Goal: Task Accomplishment & Management: Use online tool/utility

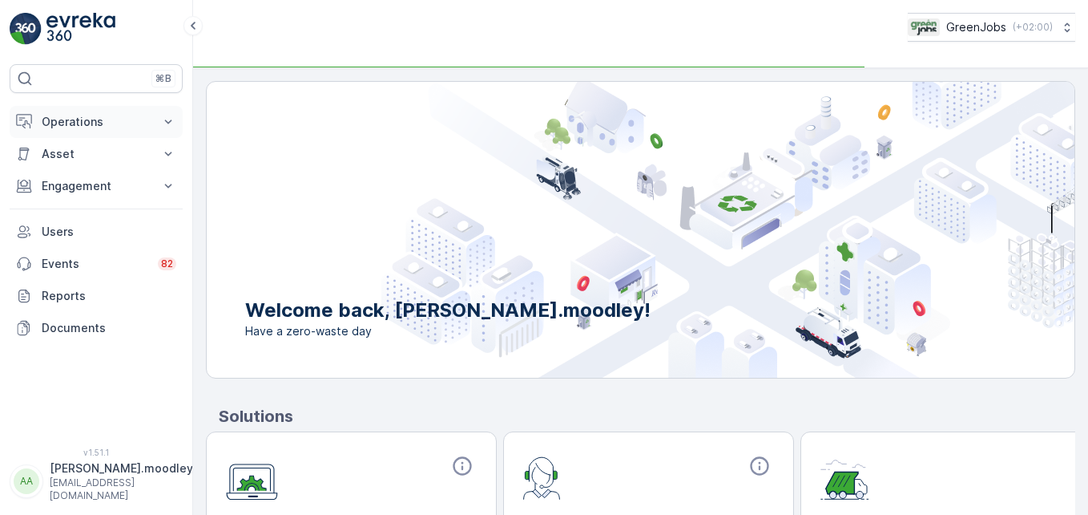
click at [166, 122] on icon at bounding box center [168, 122] width 16 height 16
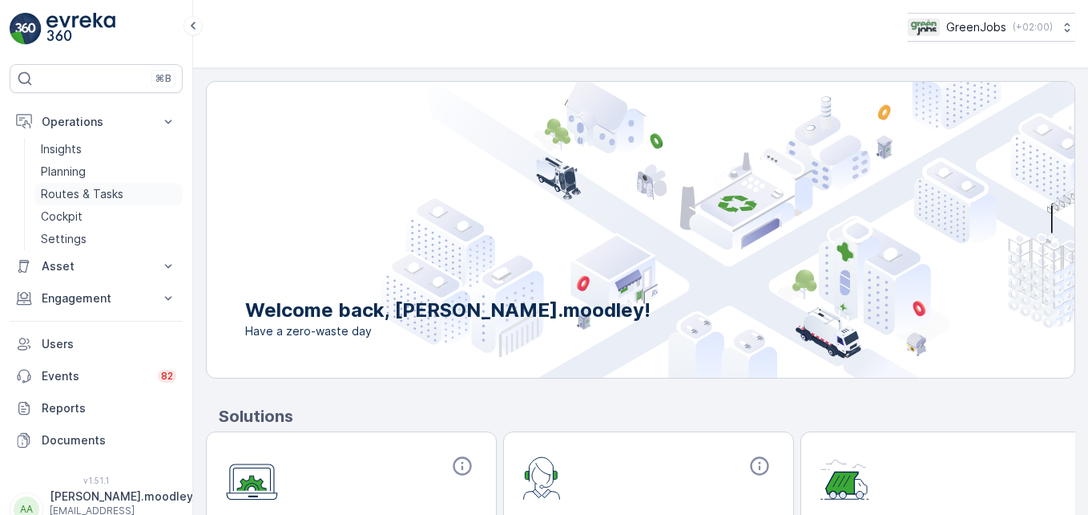
click at [114, 189] on p "Routes & Tasks" at bounding box center [82, 194] width 83 height 16
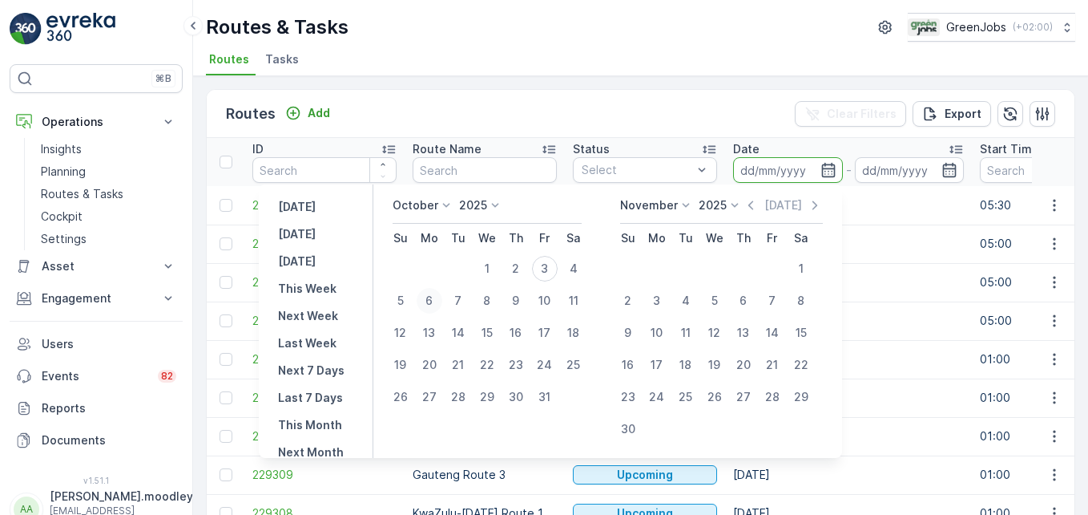
click at [435, 303] on div "6" at bounding box center [430, 301] width 26 height 26
type input "[DATE]"
click at [435, 303] on div "6" at bounding box center [430, 301] width 26 height 26
type input "[DATE]"
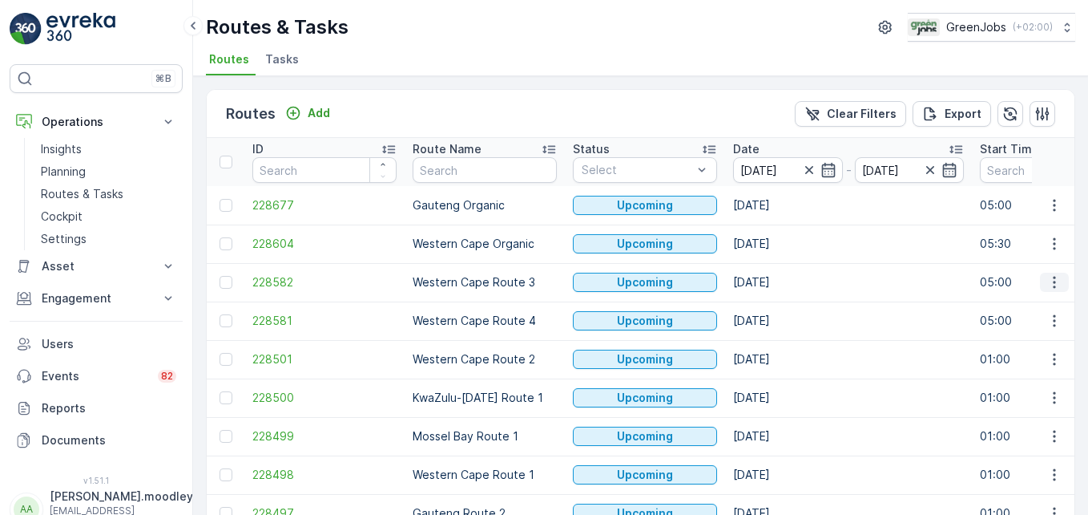
click at [1056, 282] on icon "button" at bounding box center [1055, 282] width 16 height 16
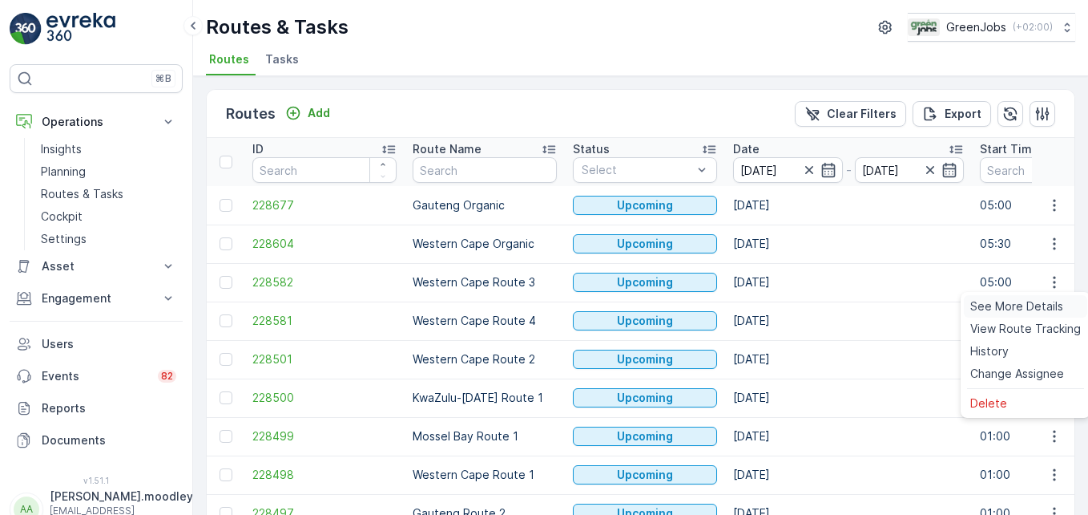
click at [1035, 308] on span "See More Details" at bounding box center [1017, 306] width 93 height 16
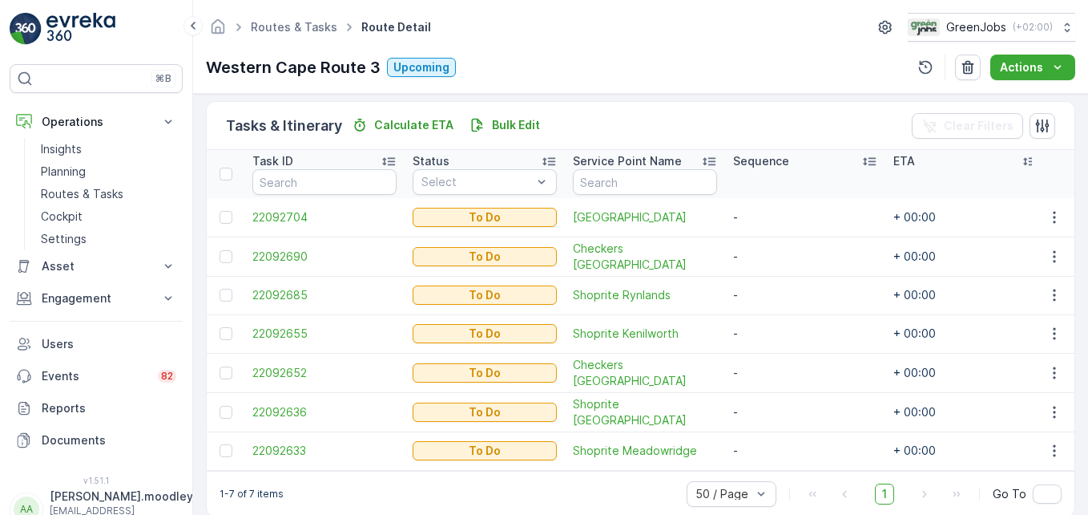
scroll to position [401, 0]
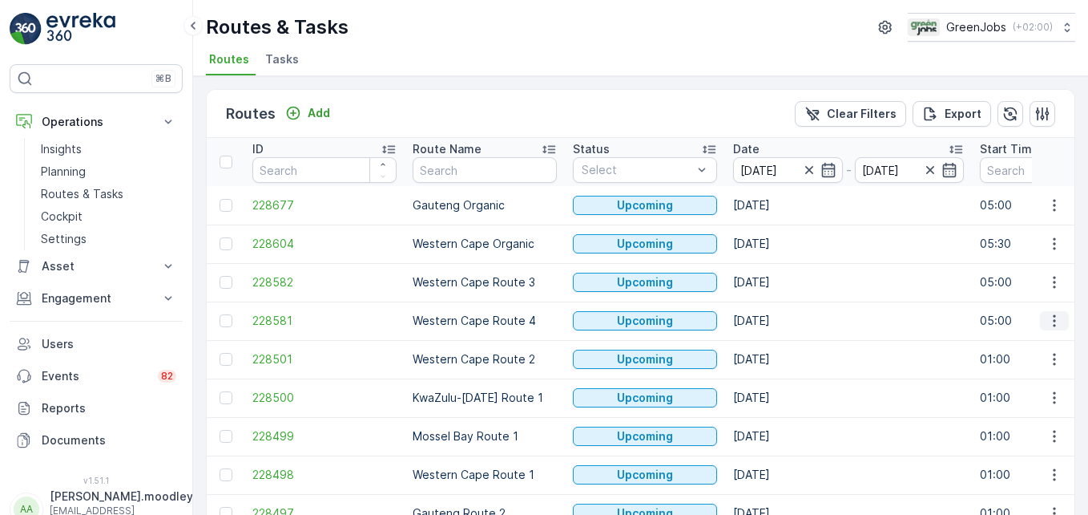
click at [1049, 323] on icon "button" at bounding box center [1055, 321] width 16 height 16
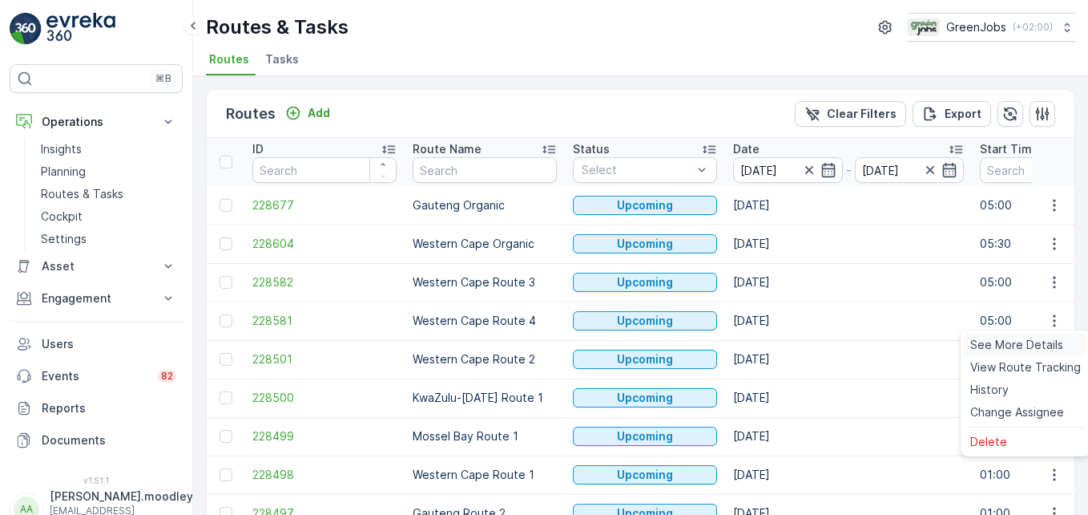
click at [1028, 343] on span "See More Details" at bounding box center [1017, 345] width 93 height 16
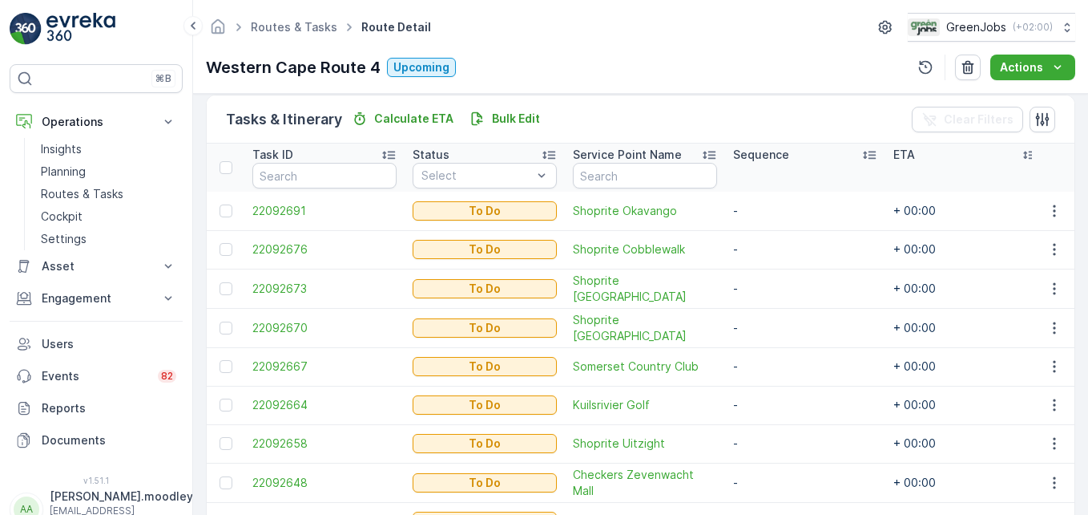
scroll to position [467, 0]
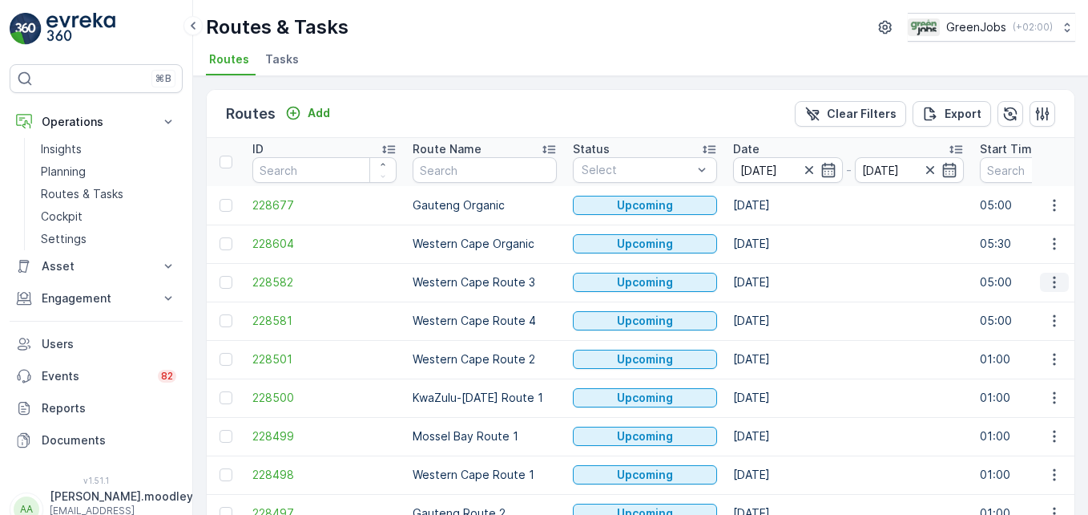
drag, startPoint x: 1048, startPoint y: 282, endPoint x: 1054, endPoint y: 288, distance: 8.5
click at [1048, 282] on icon "button" at bounding box center [1055, 282] width 16 height 16
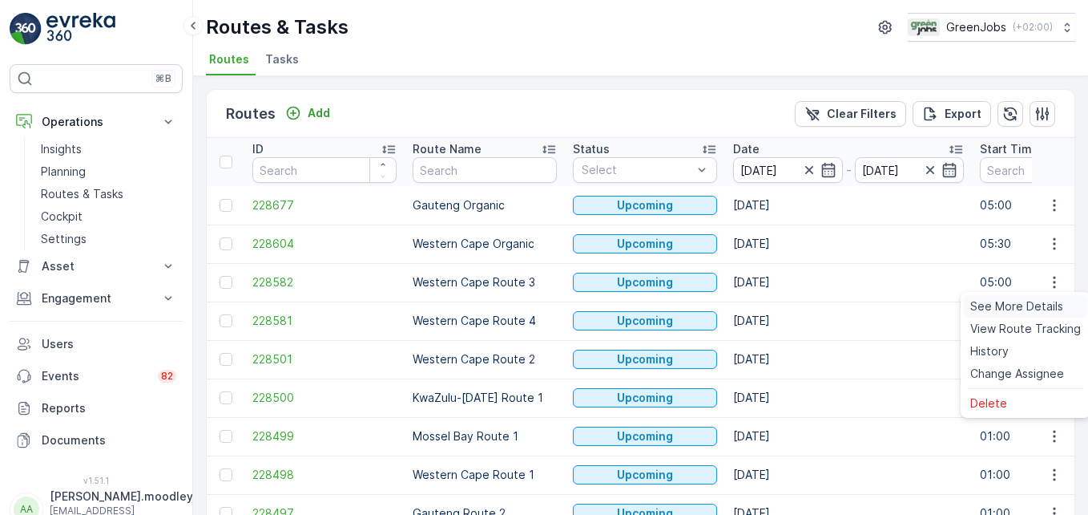
click at [1041, 305] on span "See More Details" at bounding box center [1017, 306] width 93 height 16
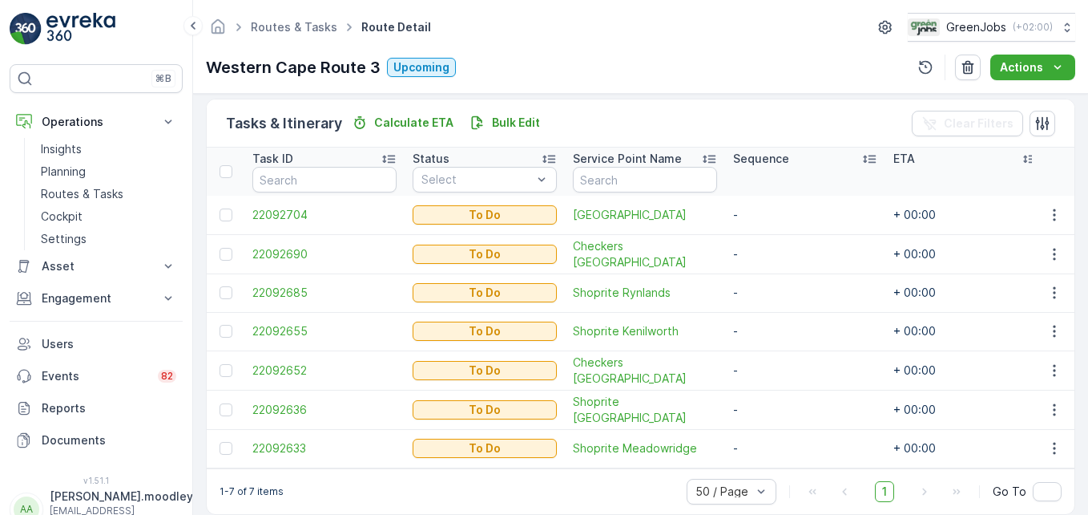
scroll to position [401, 0]
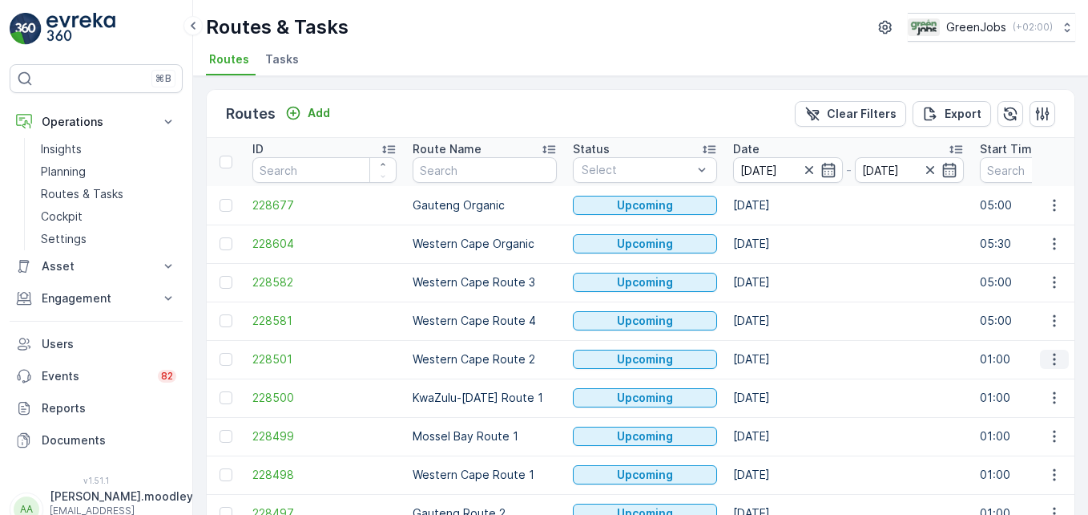
click at [1048, 361] on icon "button" at bounding box center [1055, 359] width 16 height 16
click at [1036, 381] on span "See More Details" at bounding box center [1017, 383] width 93 height 16
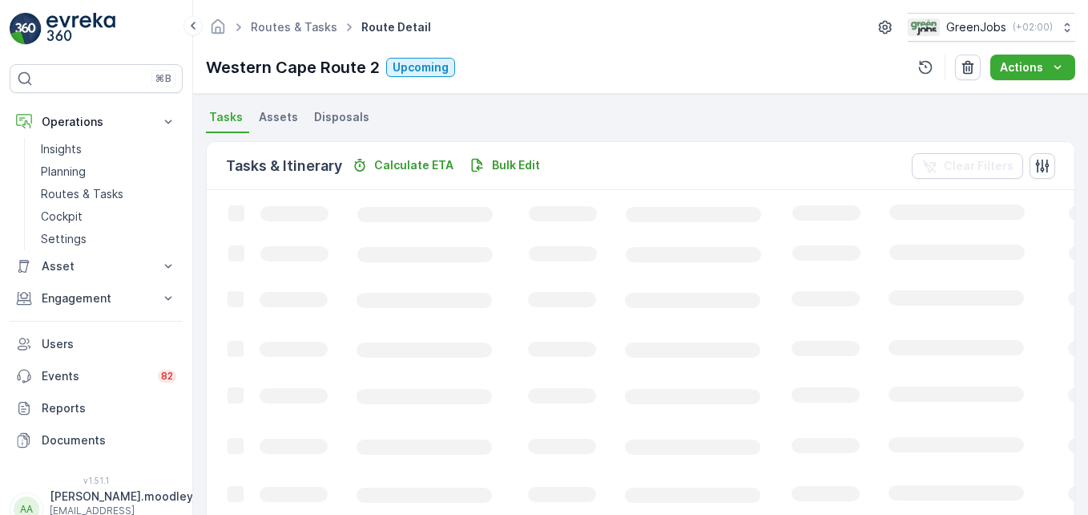
scroll to position [401, 0]
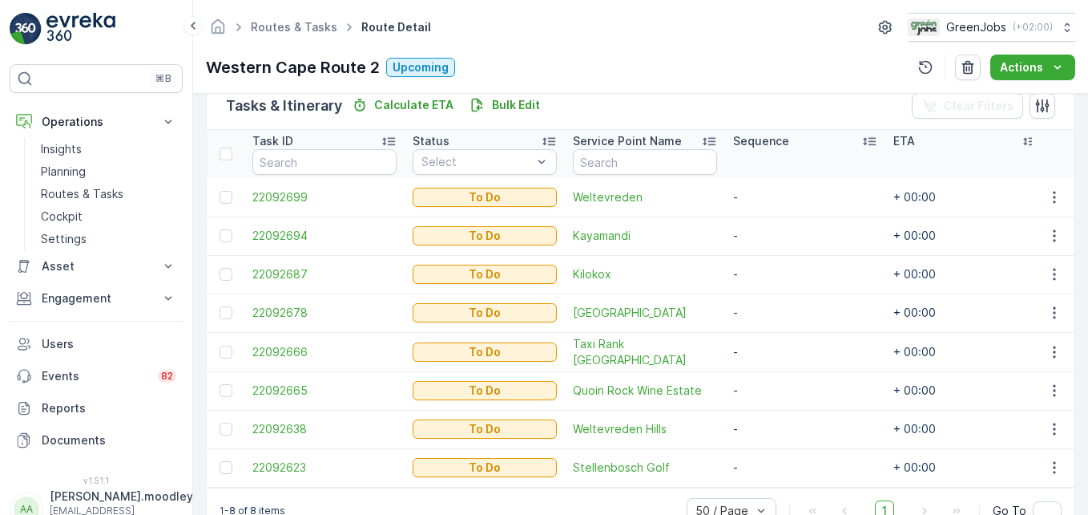
click at [775, 427] on td "-" at bounding box center [805, 429] width 160 height 38
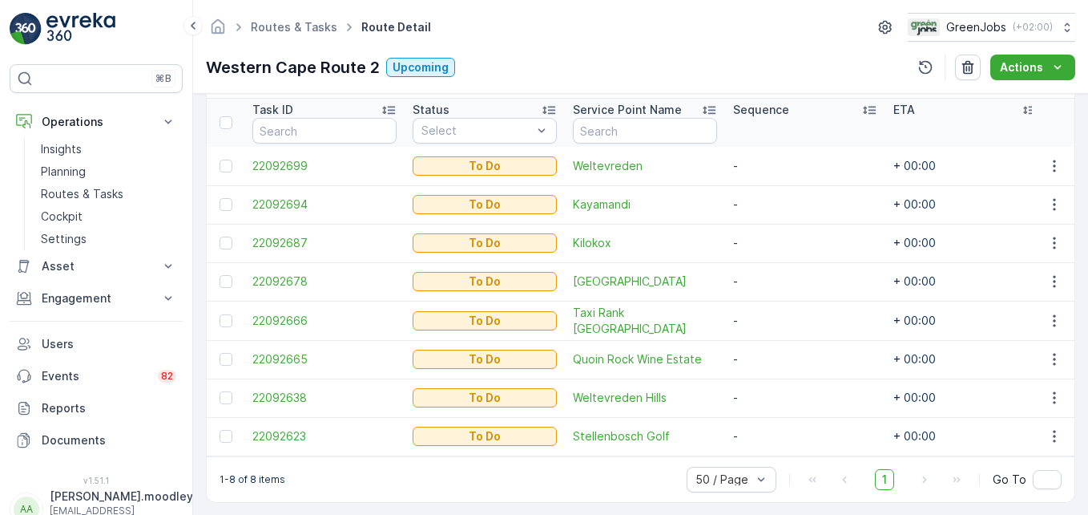
scroll to position [448, 0]
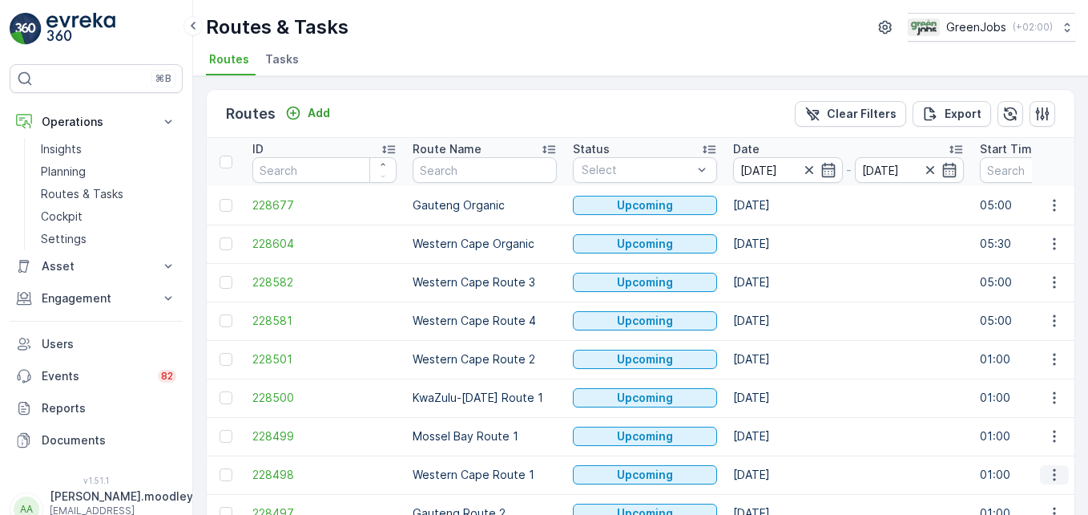
click at [1055, 479] on icon "button" at bounding box center [1055, 474] width 16 height 16
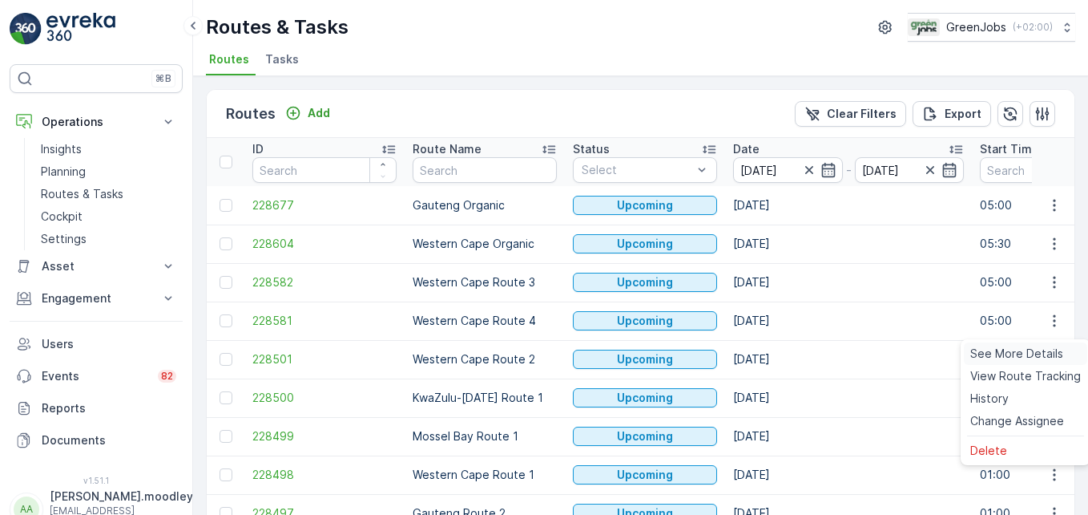
click at [1032, 354] on span "See More Details" at bounding box center [1017, 353] width 93 height 16
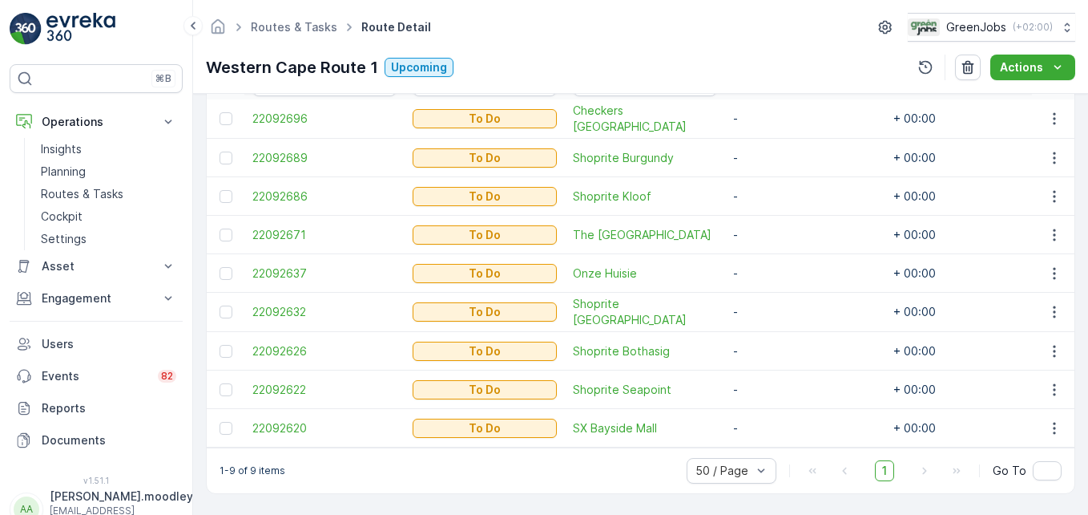
scroll to position [401, 0]
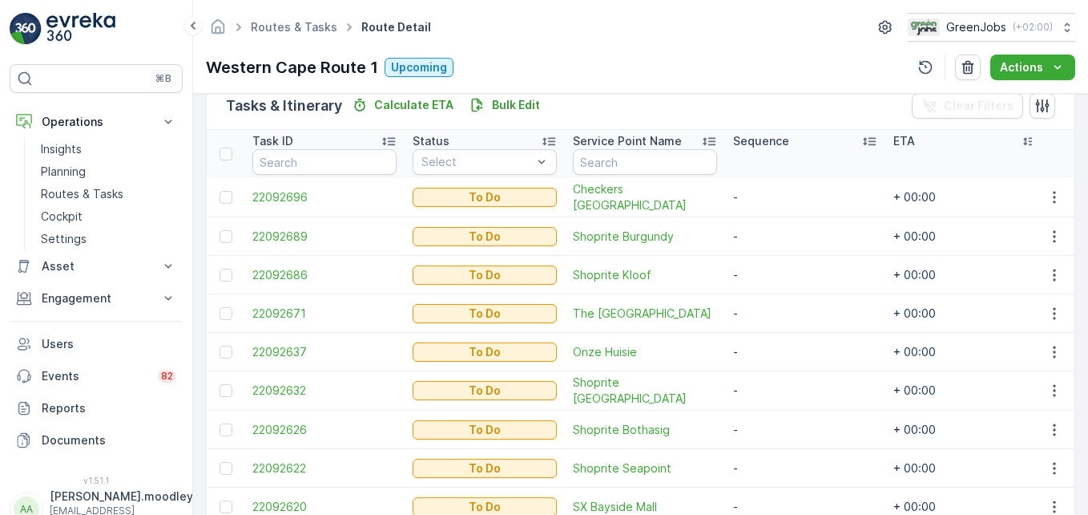
click at [861, 295] on td "-" at bounding box center [805, 313] width 160 height 38
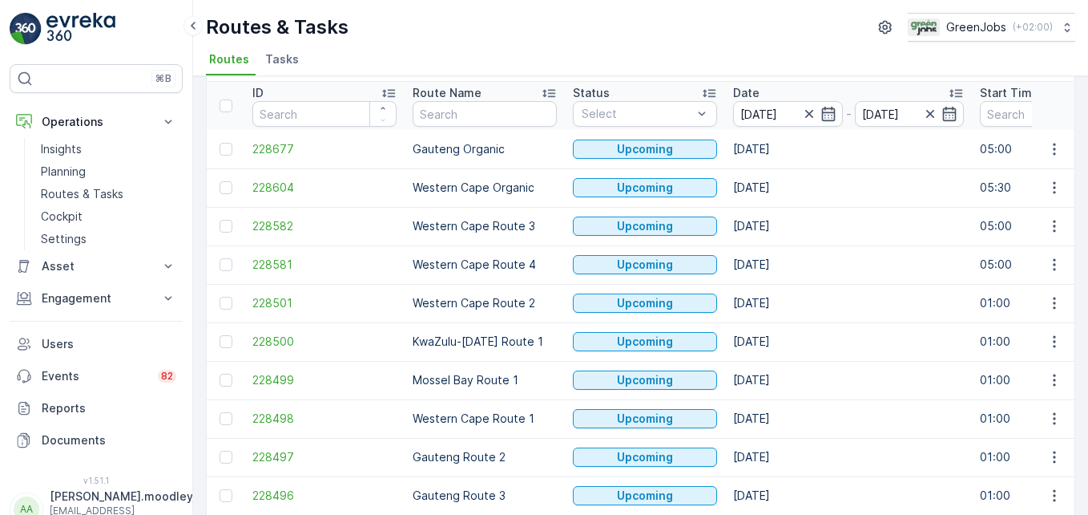
scroll to position [80, 0]
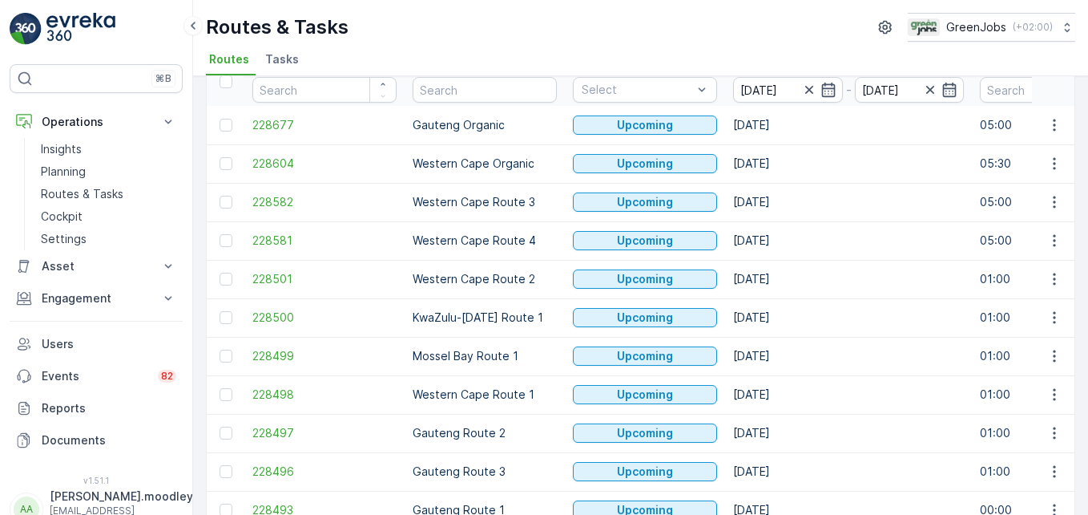
click at [769, 257] on td "[DATE]" at bounding box center [848, 240] width 247 height 38
click at [1053, 278] on icon "button" at bounding box center [1054, 279] width 2 height 12
click at [1032, 302] on span "See More Details" at bounding box center [1017, 303] width 93 height 16
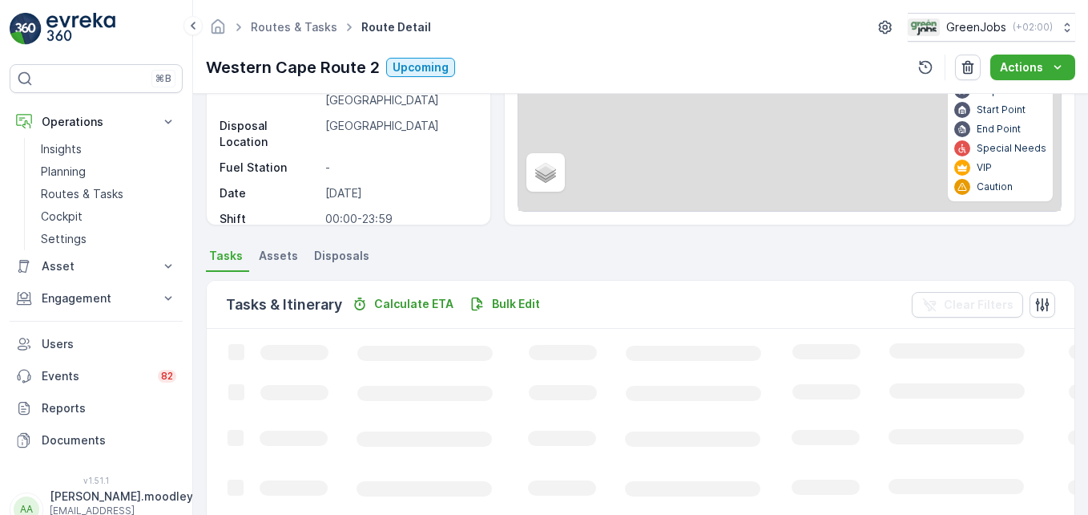
scroll to position [321, 0]
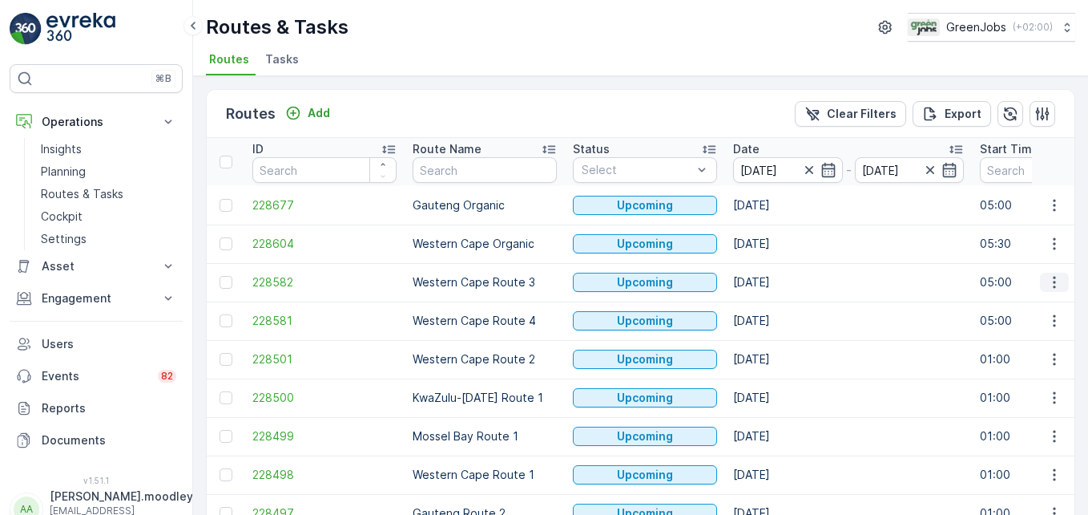
click at [1053, 282] on icon "button" at bounding box center [1055, 282] width 16 height 16
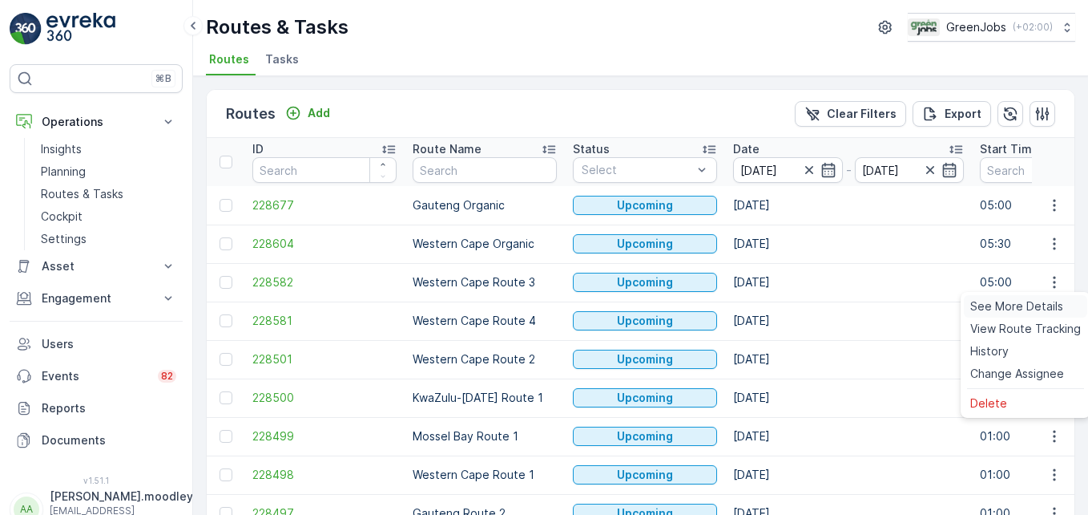
click at [1048, 305] on span "See More Details" at bounding box center [1017, 306] width 93 height 16
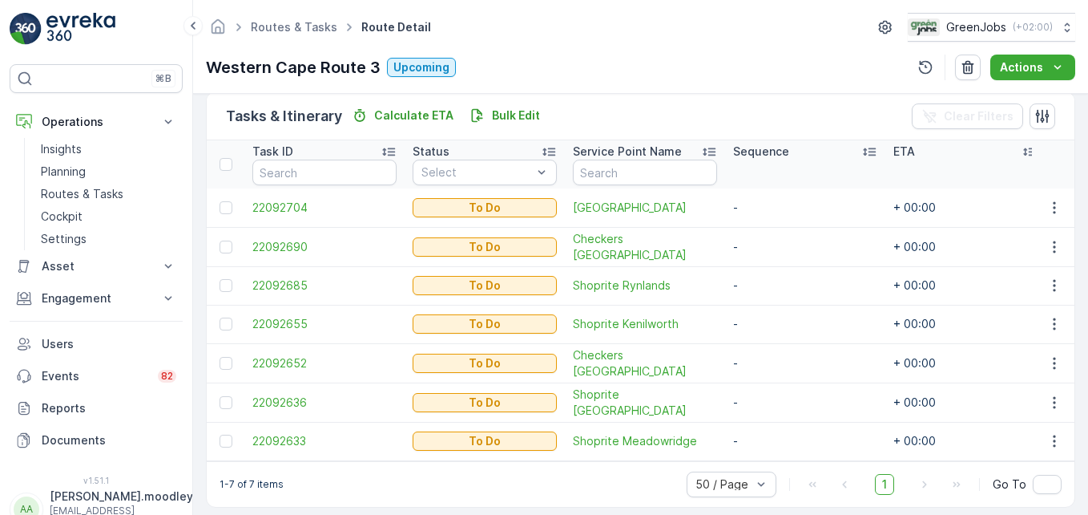
scroll to position [410, 0]
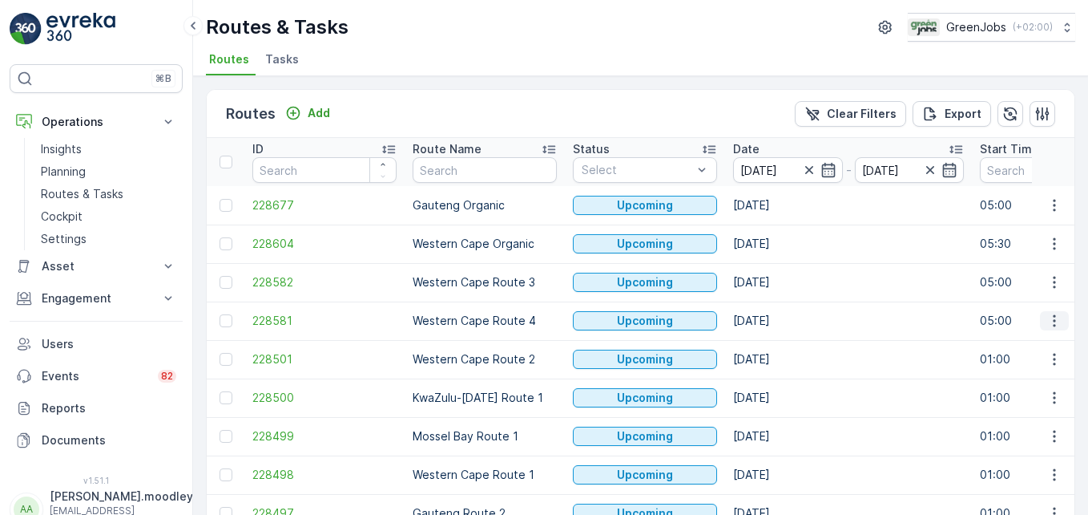
click at [1049, 317] on icon "button" at bounding box center [1055, 321] width 16 height 16
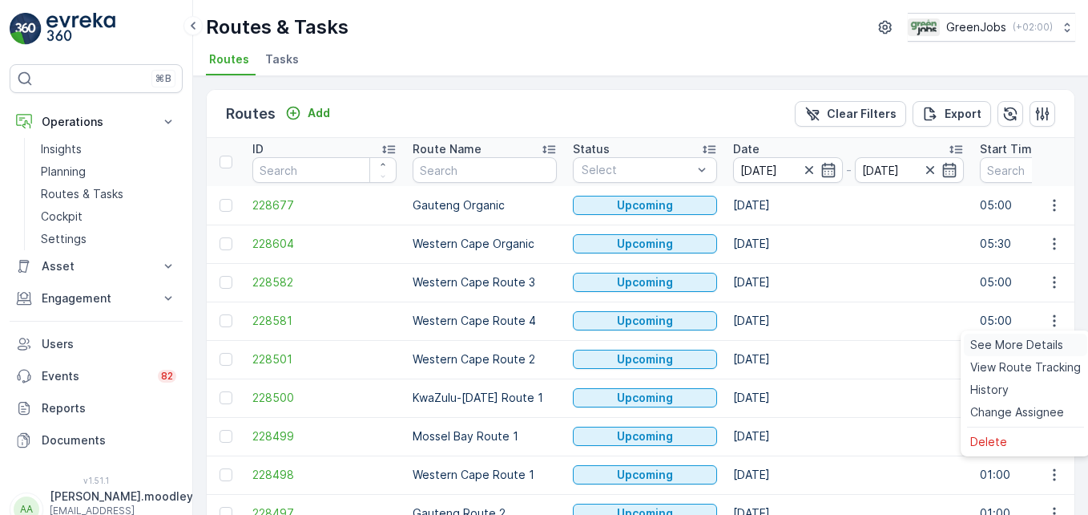
click at [1041, 341] on span "See More Details" at bounding box center [1017, 345] width 93 height 16
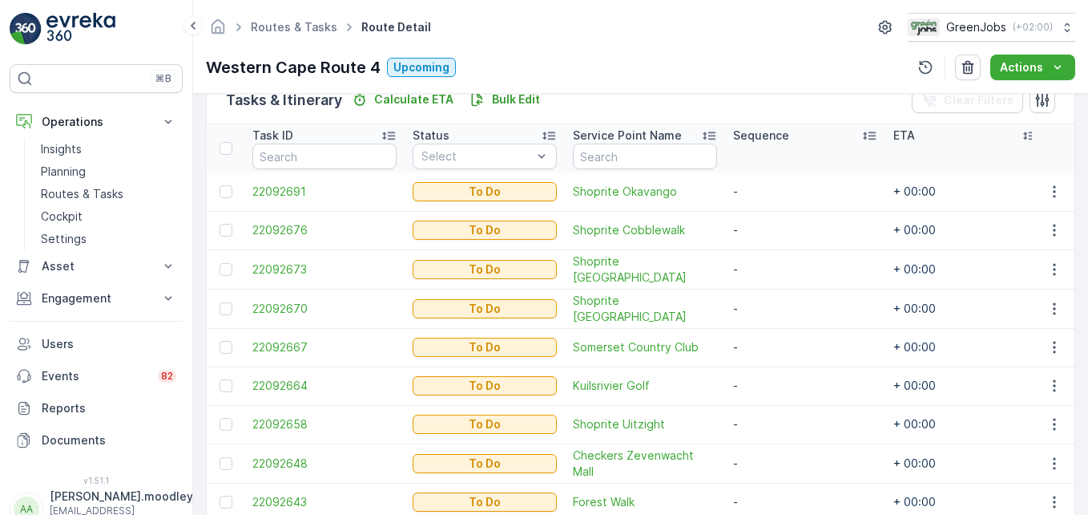
scroll to position [487, 0]
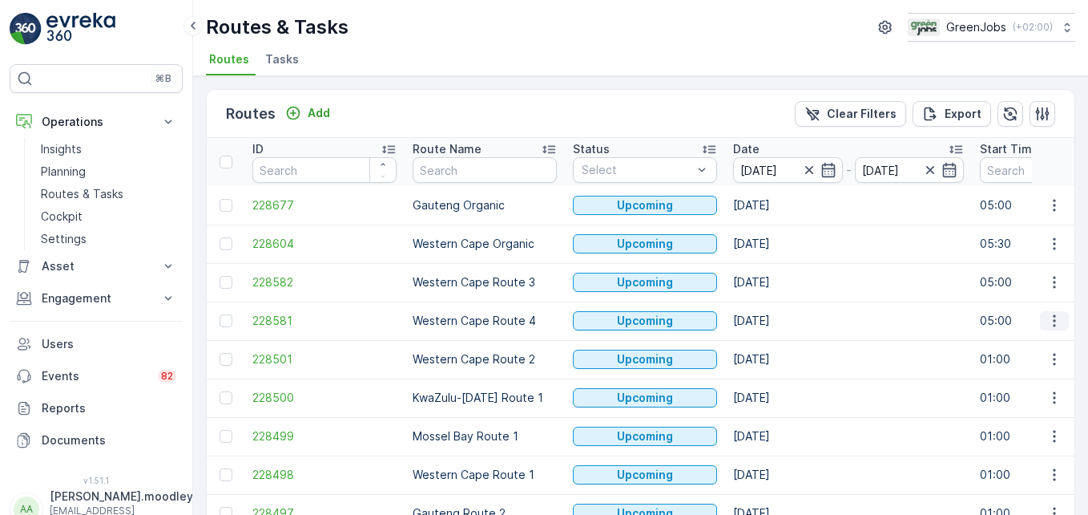
click at [1053, 323] on icon "button" at bounding box center [1055, 321] width 16 height 16
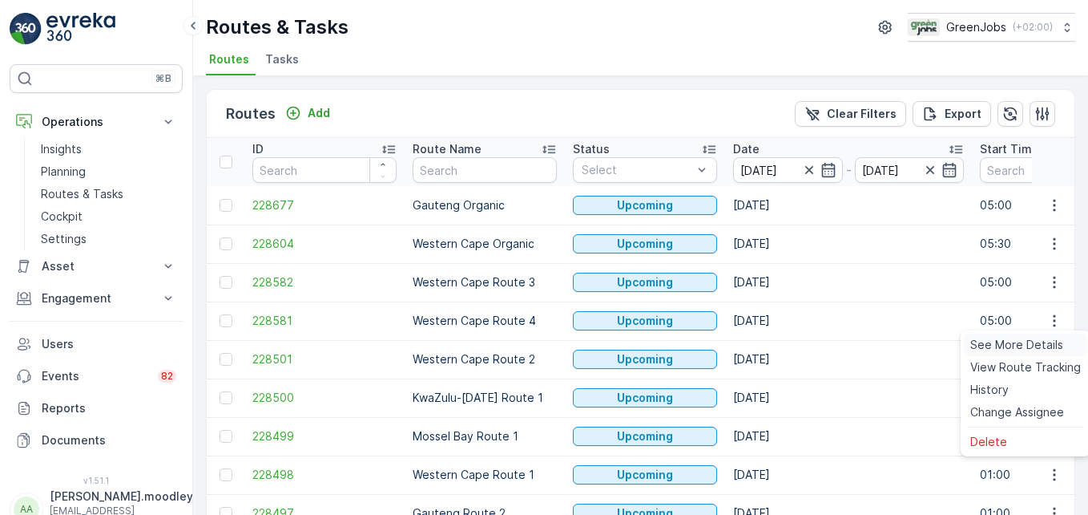
click at [1043, 342] on span "See More Details" at bounding box center [1017, 345] width 93 height 16
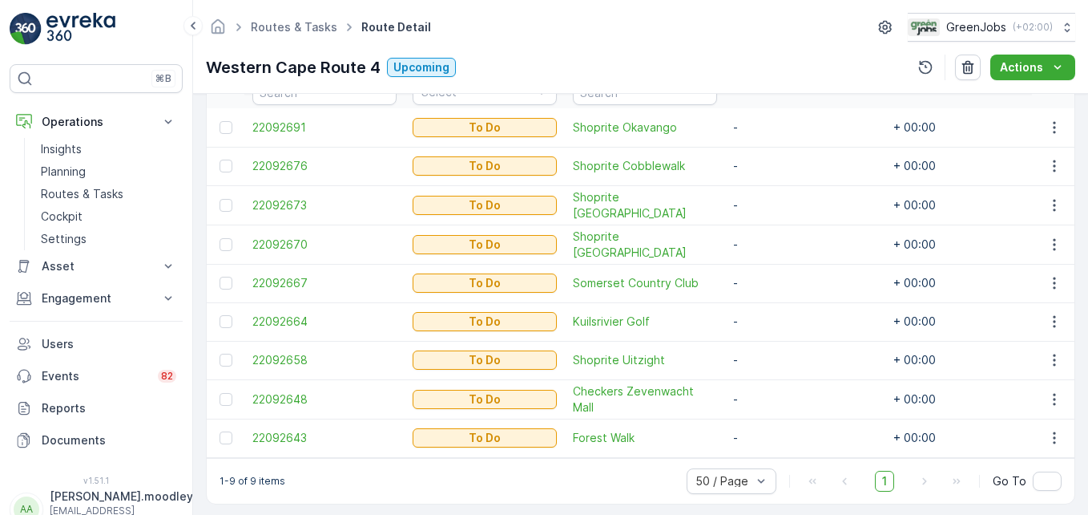
scroll to position [487, 0]
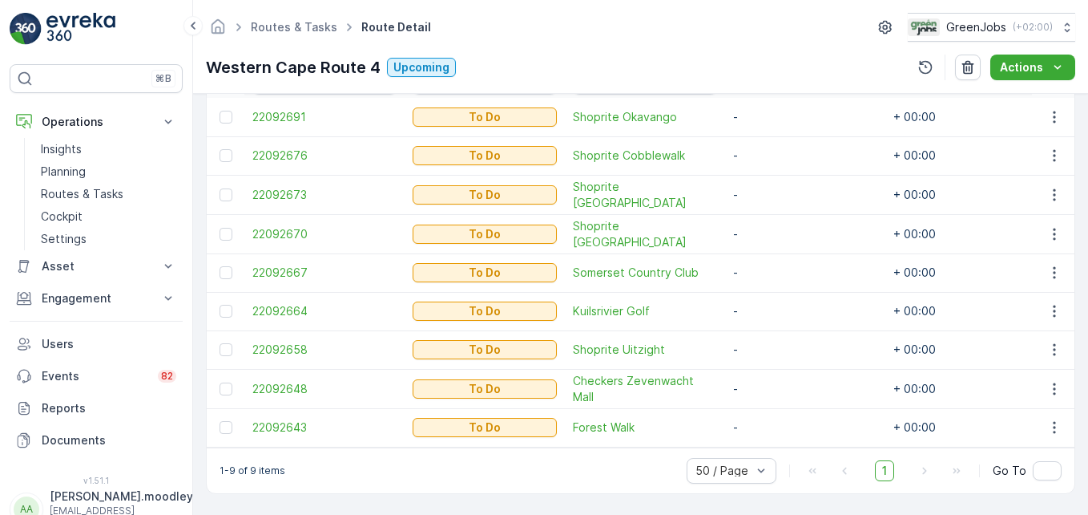
click at [783, 414] on td "-" at bounding box center [805, 427] width 160 height 38
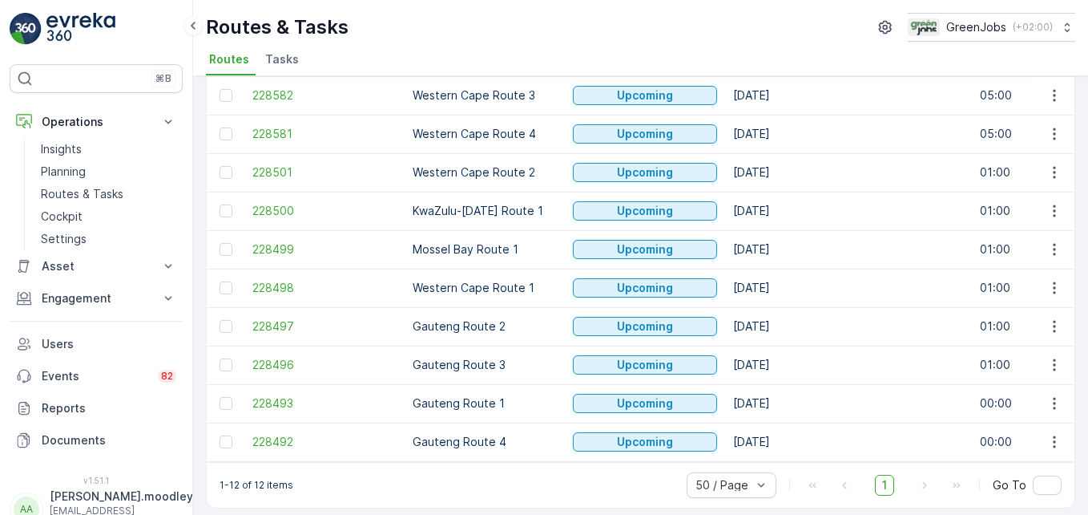
scroll to position [201, 0]
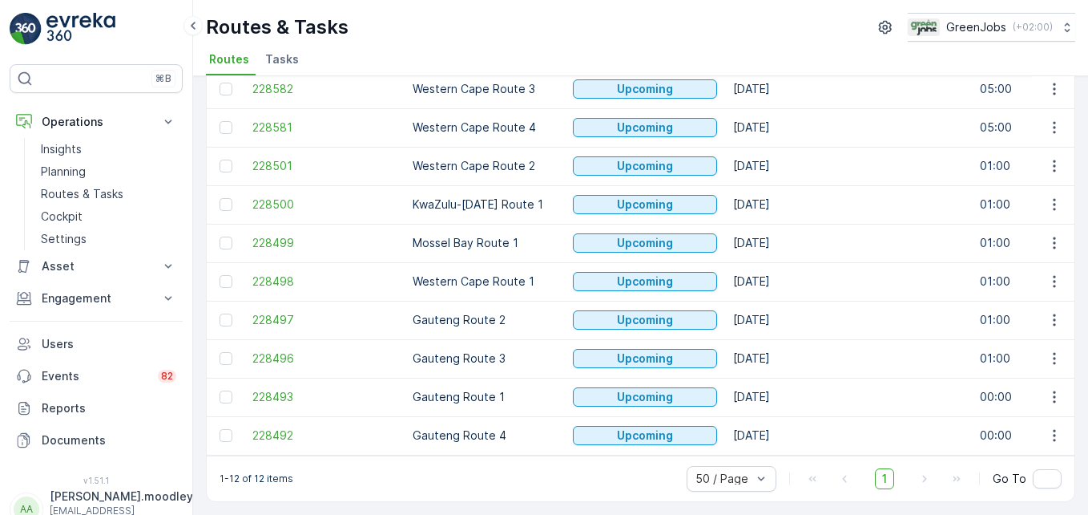
click at [874, 224] on td "[DATE]" at bounding box center [848, 243] width 247 height 38
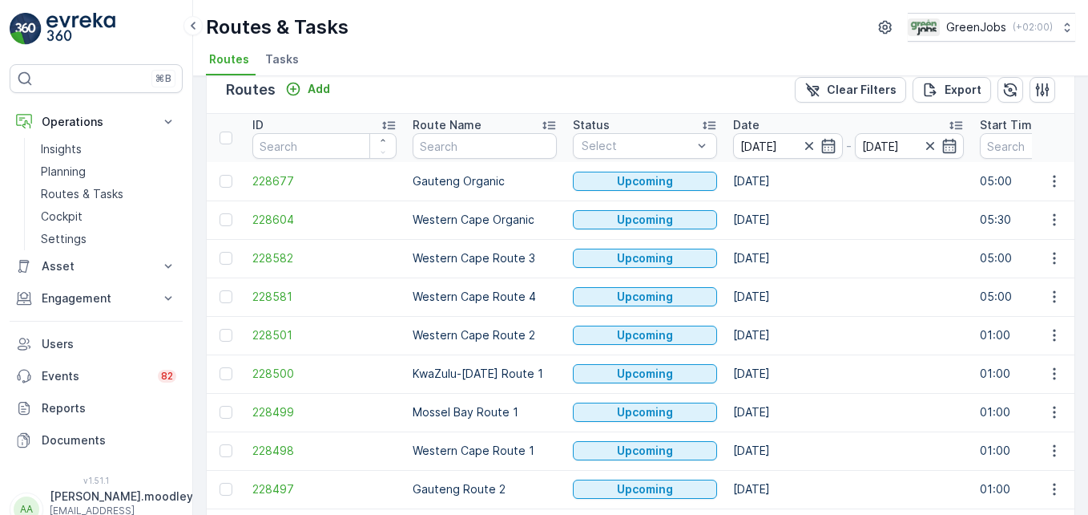
scroll to position [0, 0]
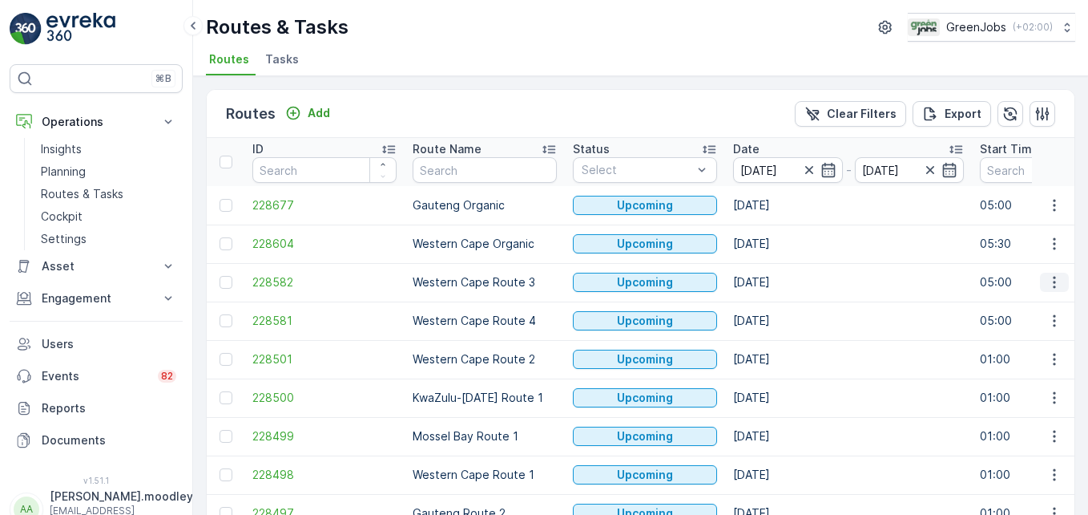
click at [1052, 290] on button "button" at bounding box center [1054, 282] width 29 height 19
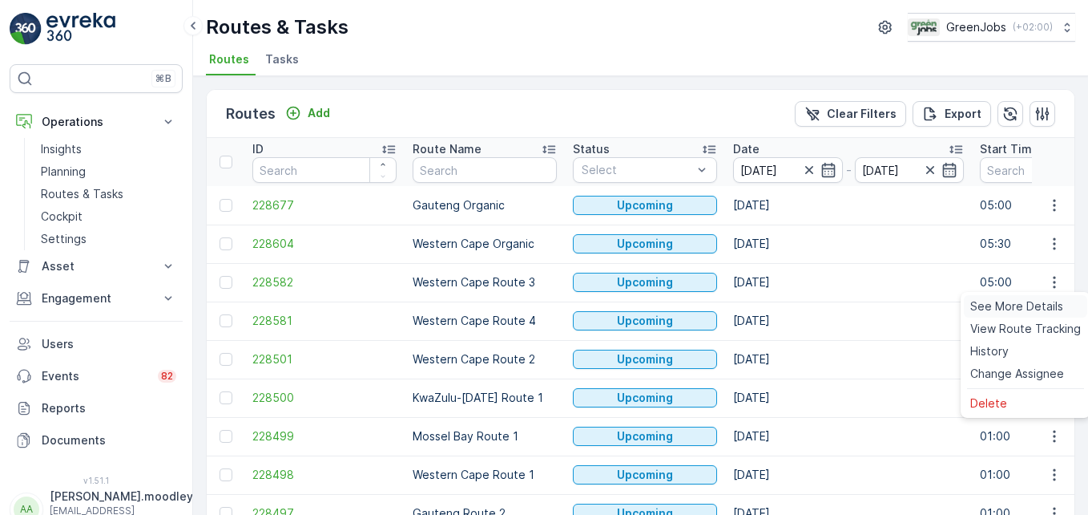
click at [1044, 303] on span "See More Details" at bounding box center [1017, 306] width 93 height 16
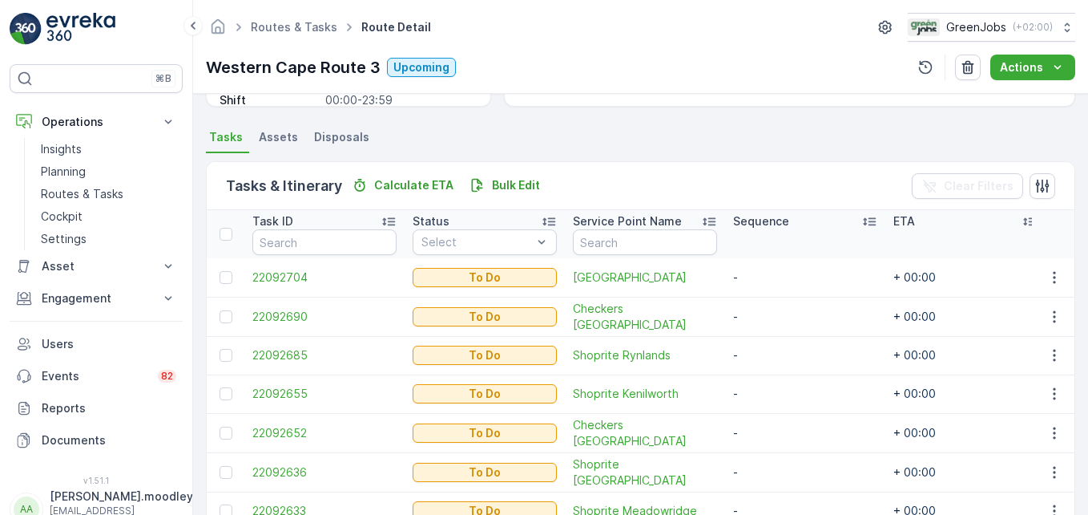
scroll to position [401, 0]
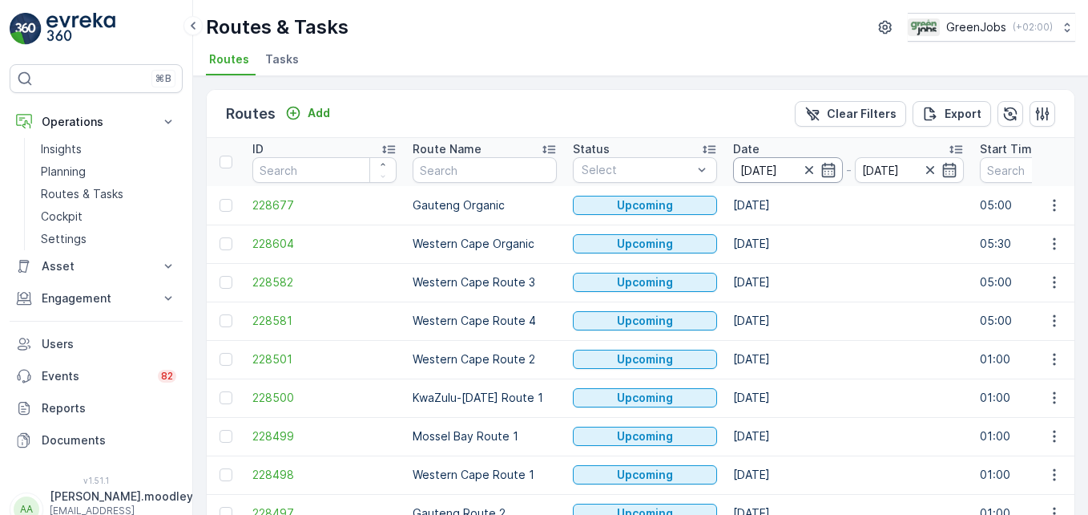
click at [761, 169] on input "[DATE]" at bounding box center [788, 170] width 110 height 26
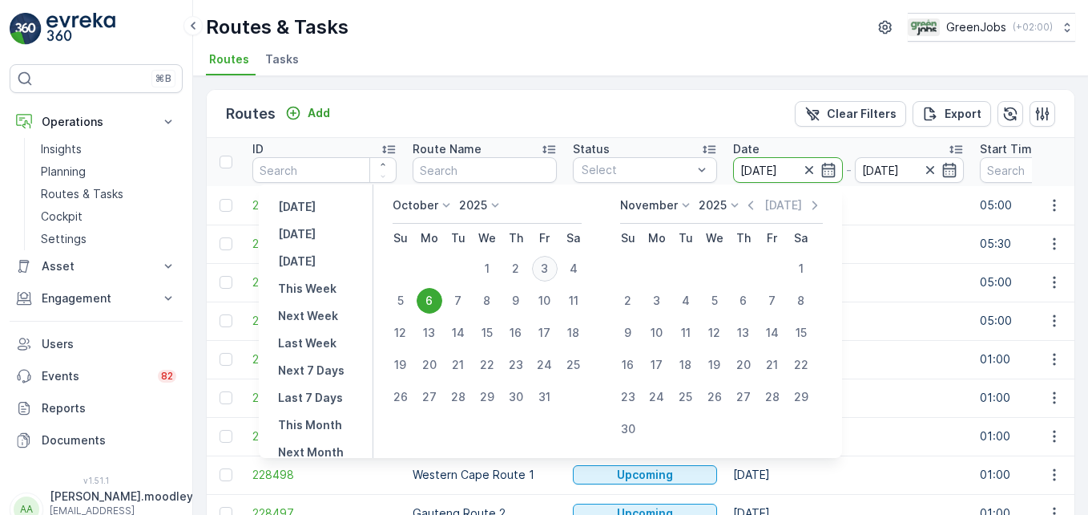
click at [554, 264] on div "3" at bounding box center [545, 269] width 26 height 26
type input "[DATE]"
click at [554, 264] on div "3" at bounding box center [545, 269] width 26 height 26
type input "[DATE]"
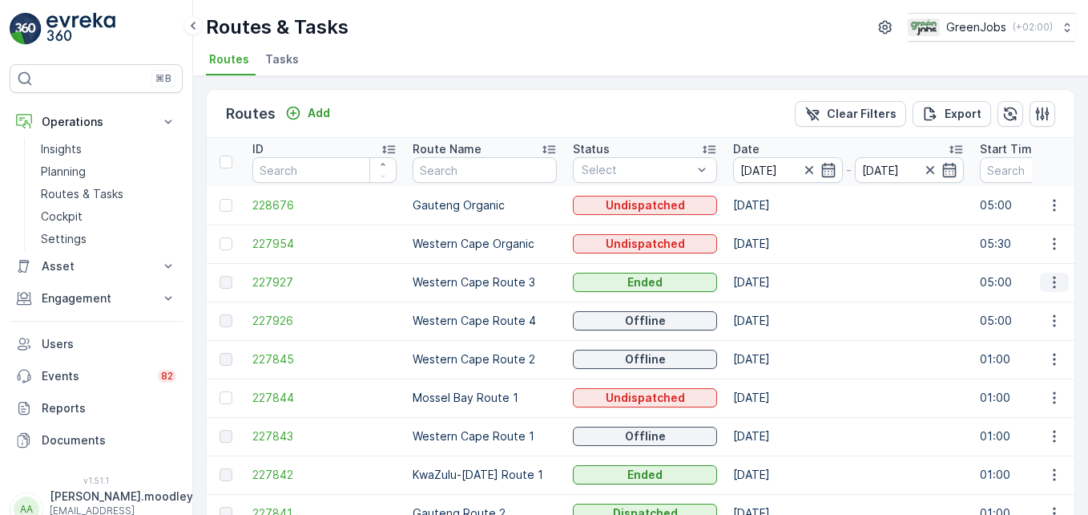
click at [1053, 285] on icon "button" at bounding box center [1055, 282] width 16 height 16
click at [1053, 305] on span "See More Details" at bounding box center [1017, 306] width 93 height 16
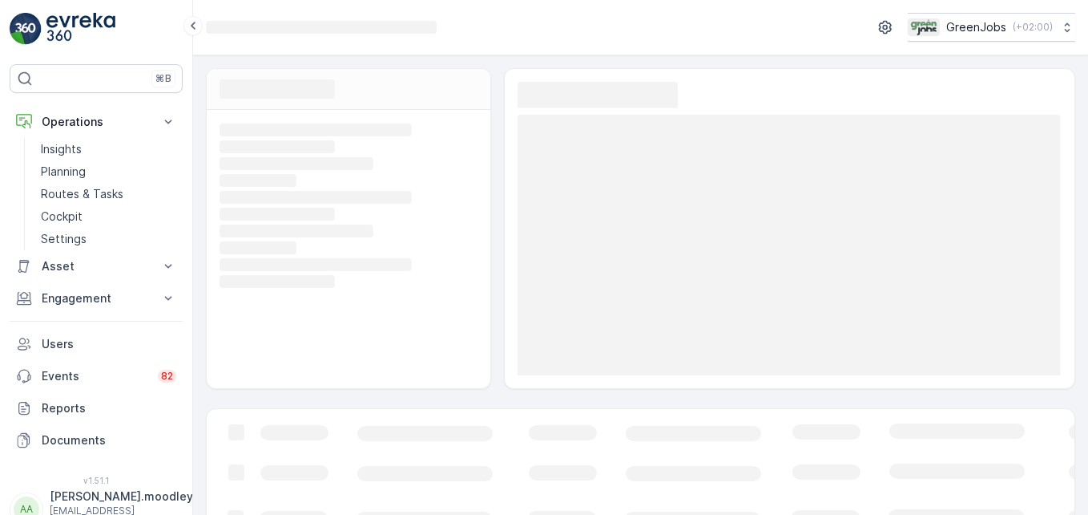
scroll to position [33, 0]
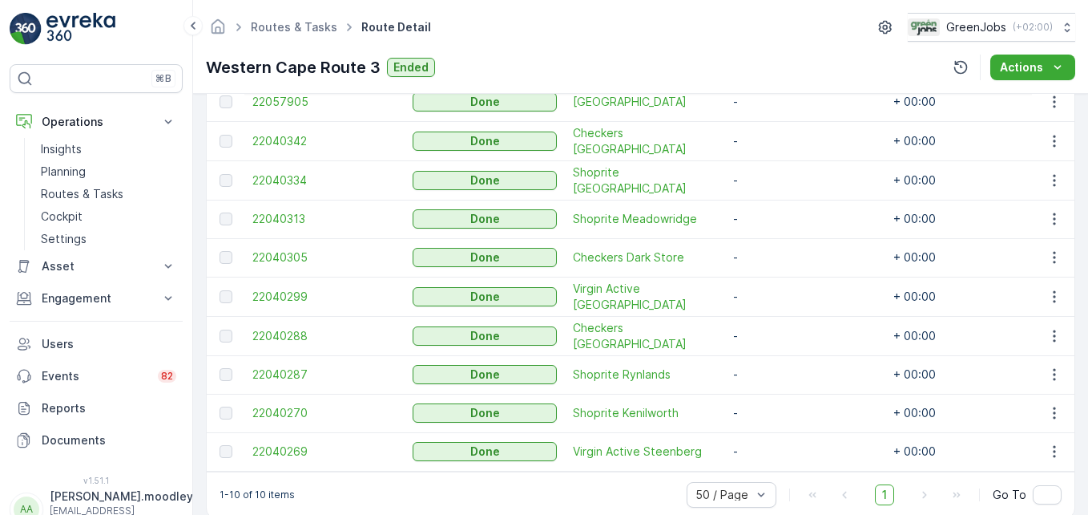
scroll to position [526, 0]
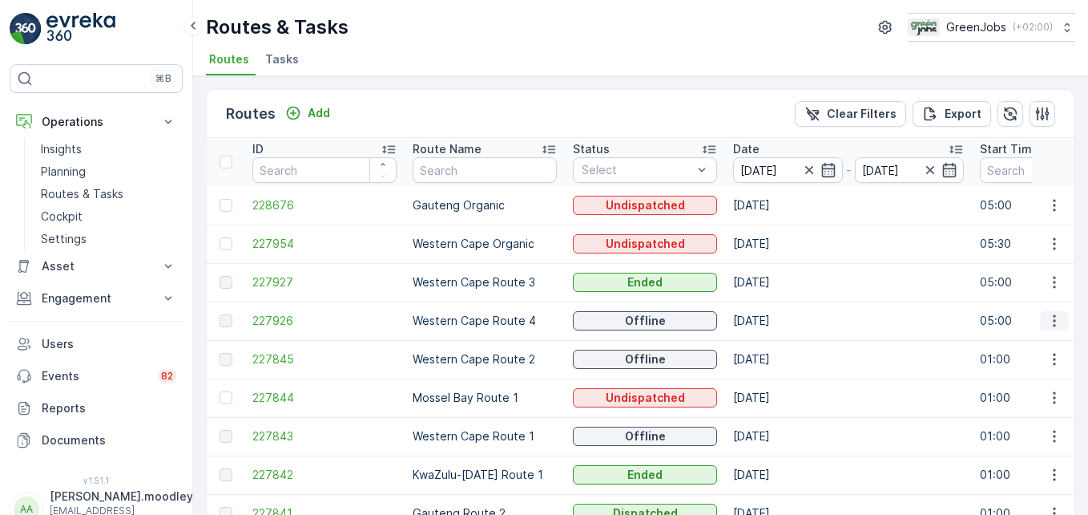
click at [1052, 322] on icon "button" at bounding box center [1055, 321] width 16 height 16
click at [1038, 341] on span "See More Details" at bounding box center [1017, 345] width 93 height 16
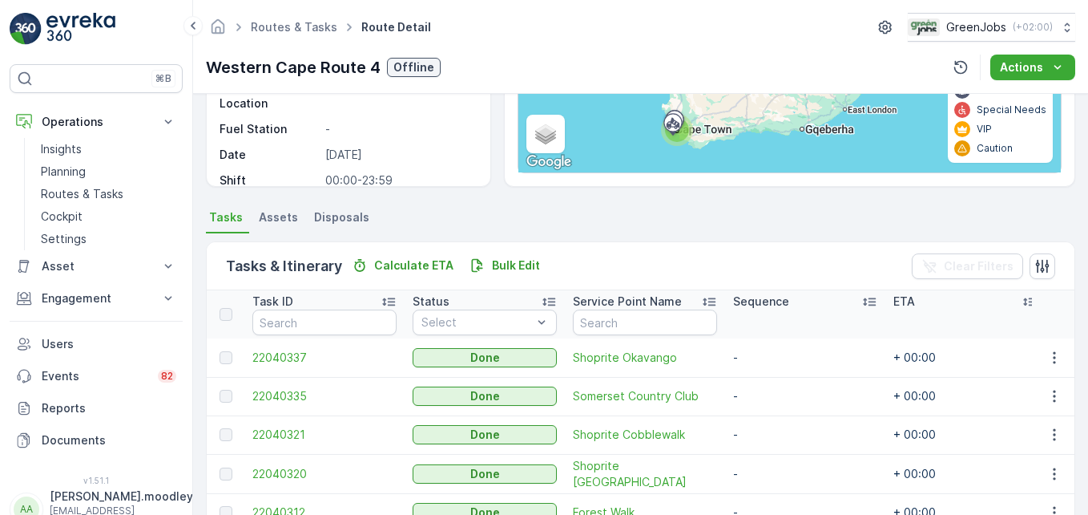
scroll to position [481, 0]
